Goal: Information Seeking & Learning: Learn about a topic

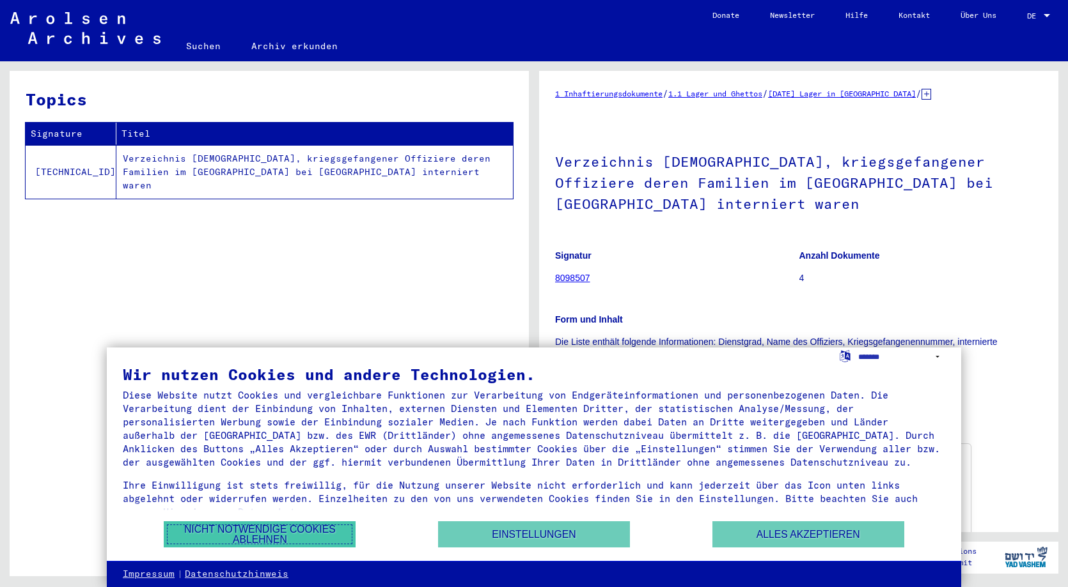
click at [309, 536] on button "Nicht notwendige Cookies ablehnen" at bounding box center [260, 535] width 192 height 26
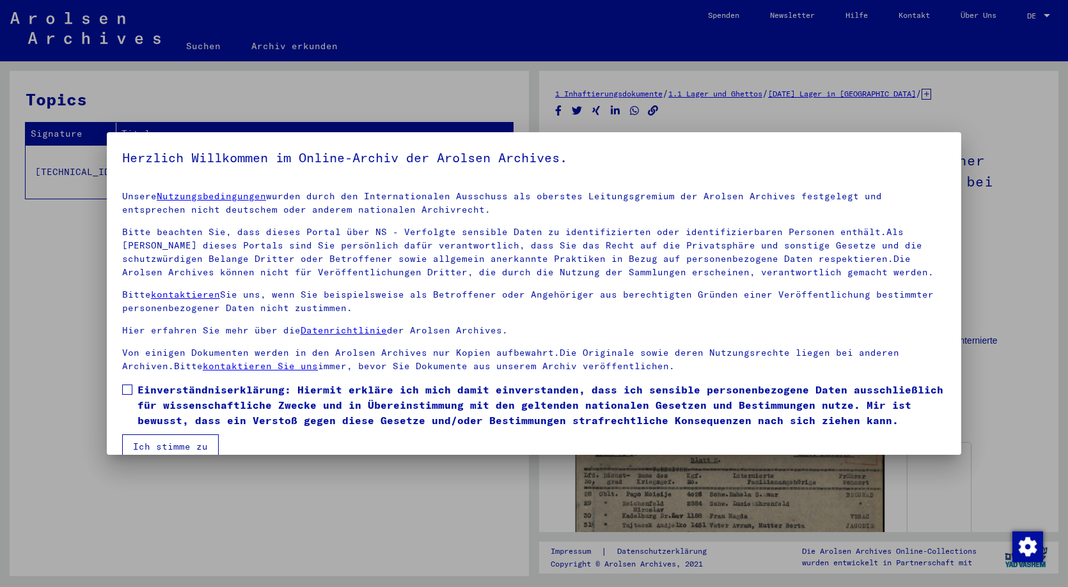
click at [182, 447] on button "Ich stimme zu" at bounding box center [170, 447] width 97 height 24
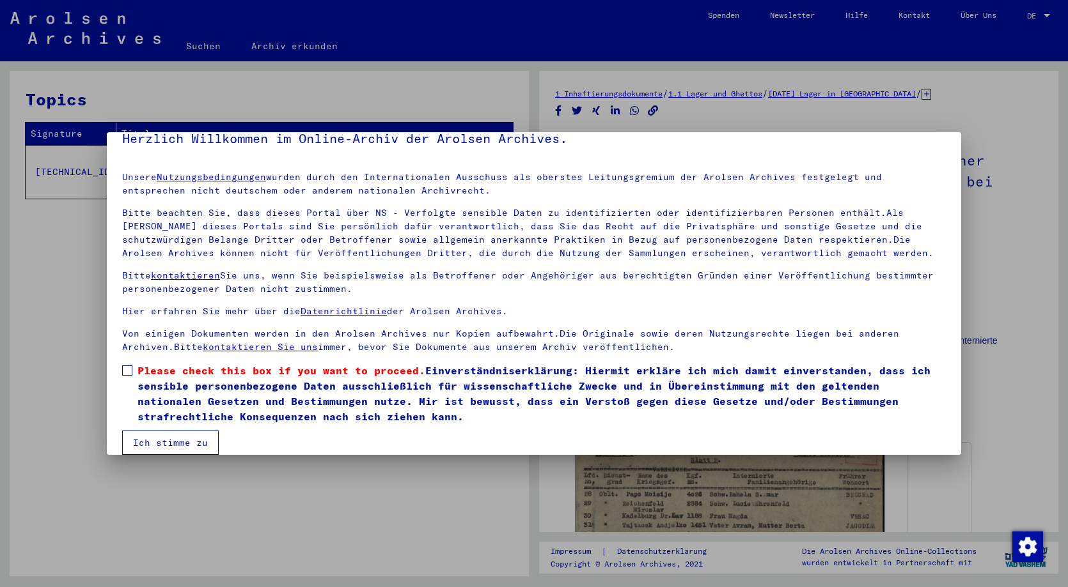
click at [177, 442] on button "Ich stimme zu" at bounding box center [170, 443] width 97 height 24
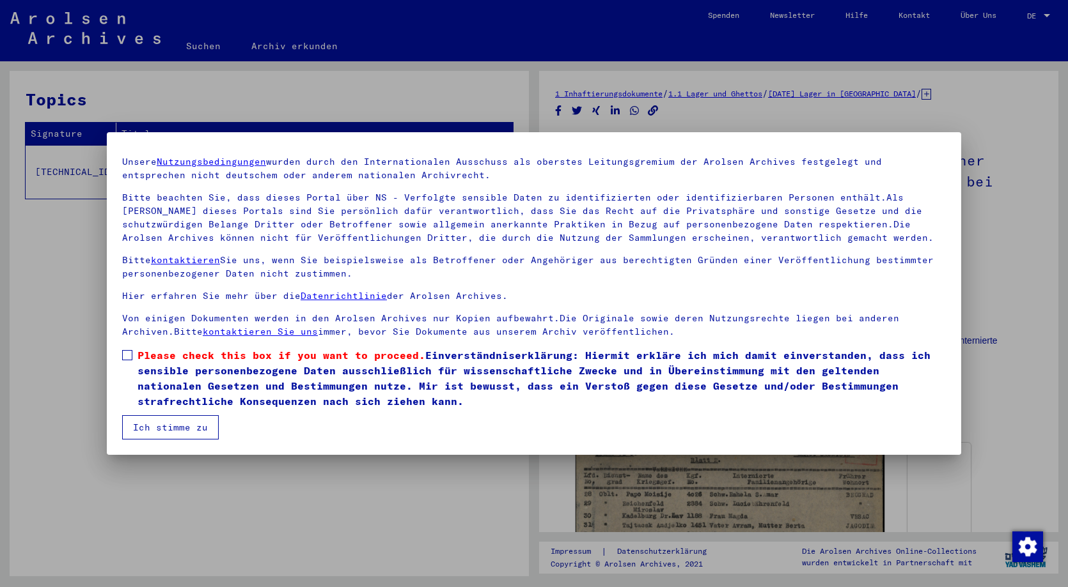
click at [127, 358] on span at bounding box center [127, 355] width 10 height 10
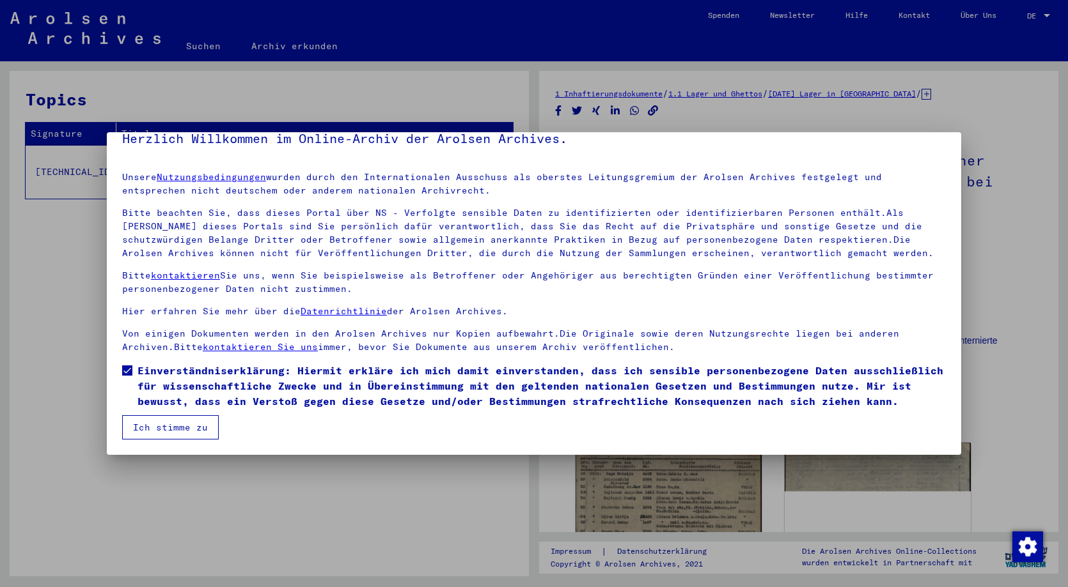
click at [178, 450] on mat-dialog-container "Herzlich Willkommen im Online-Archiv der Arolsen Archives. Unsere Nutzungsbedin…" at bounding box center [534, 293] width 854 height 323
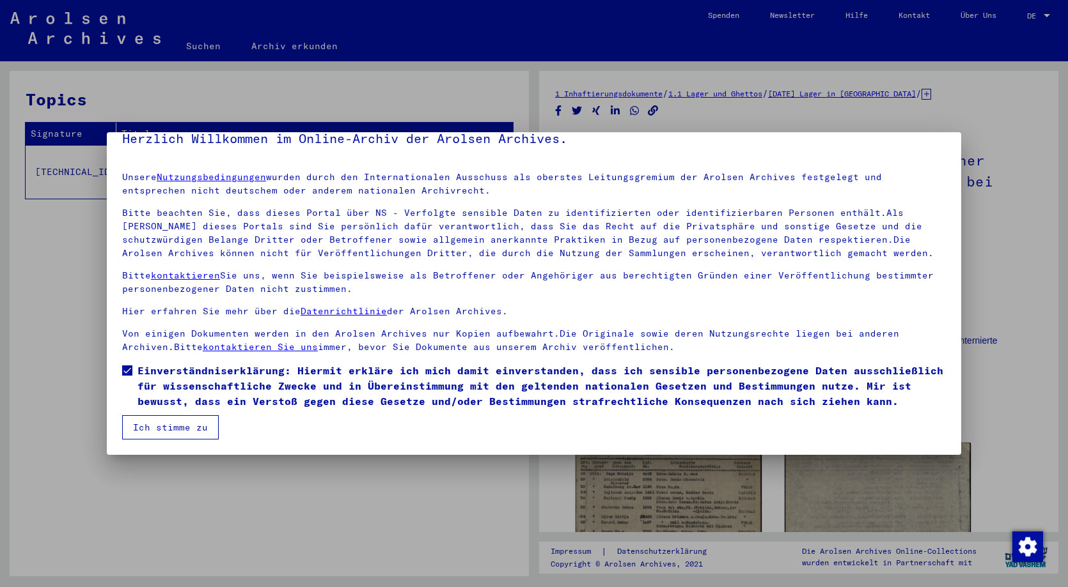
click at [181, 444] on mat-dialog-container "Herzlich Willkommen im Online-Archiv der Arolsen Archives. Unsere Nutzungsbedin…" at bounding box center [534, 293] width 854 height 323
click at [189, 424] on button "Ich stimme zu" at bounding box center [170, 428] width 97 height 24
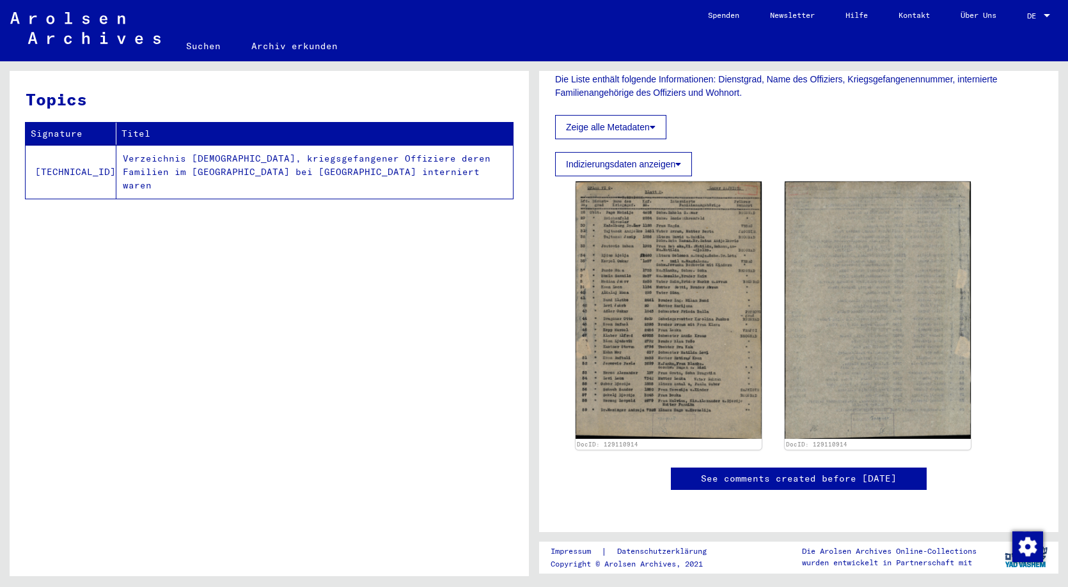
scroll to position [184, 0]
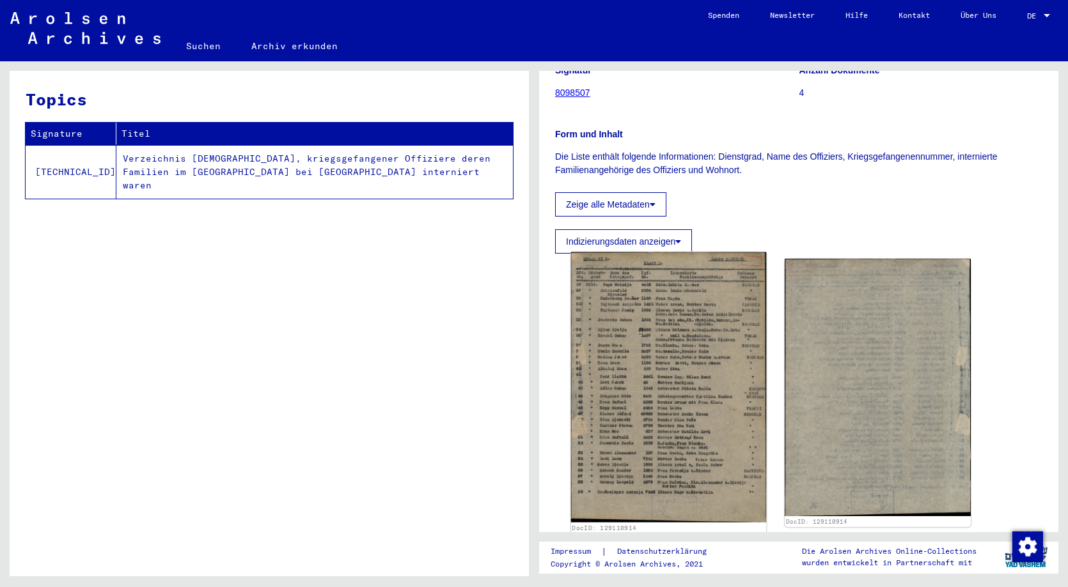
click at [671, 355] on img at bounding box center [669, 388] width 196 height 270
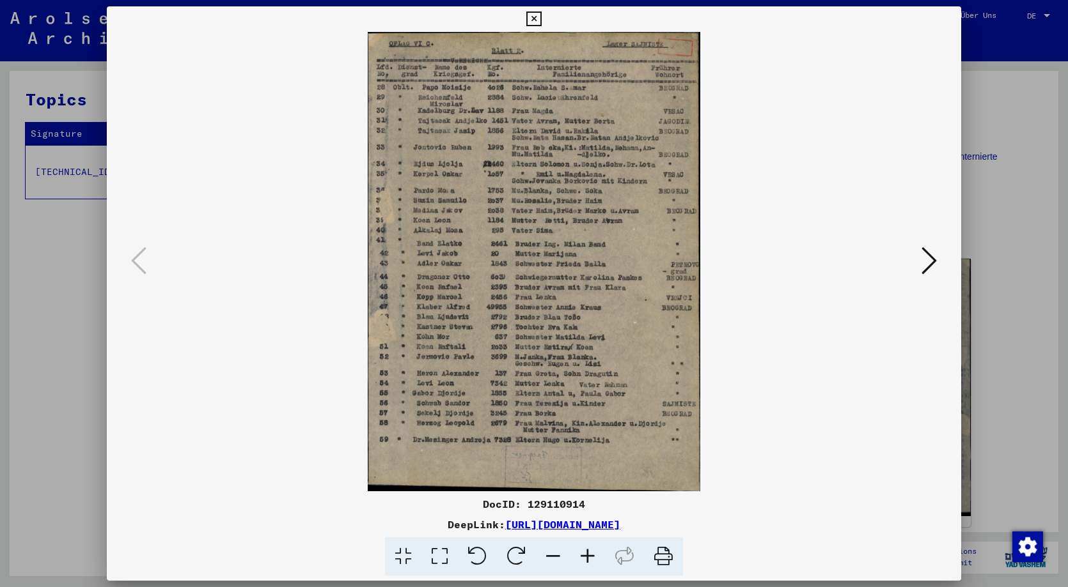
click at [928, 261] on icon at bounding box center [928, 260] width 15 height 31
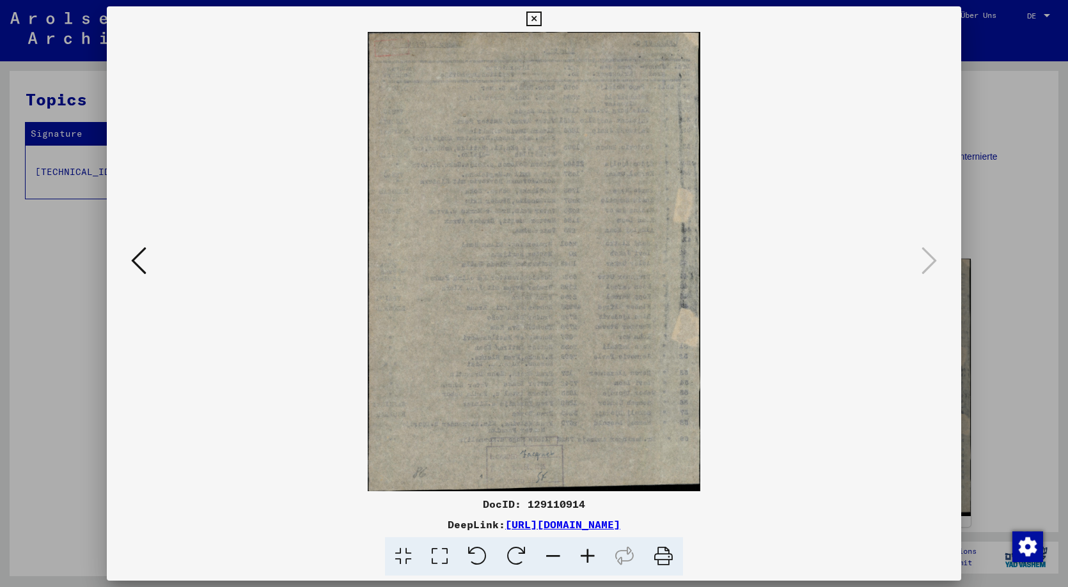
click at [541, 15] on icon at bounding box center [533, 19] width 15 height 15
